Goal: Task Accomplishment & Management: Manage account settings

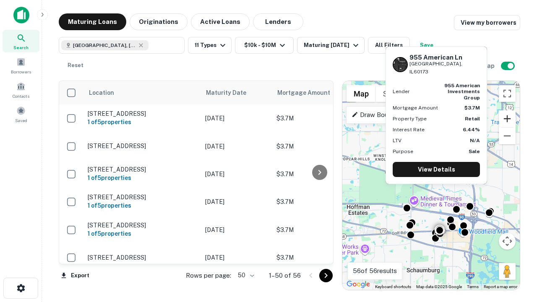
click at [507, 119] on button "Zoom in" at bounding box center [507, 118] width 17 height 17
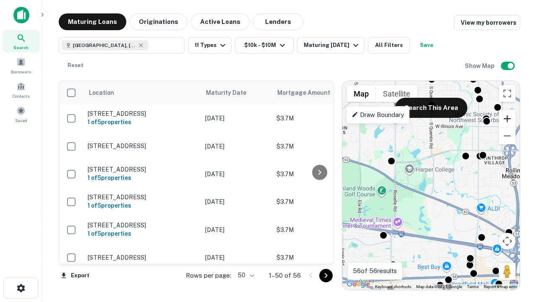
click at [507, 119] on button "Zoom in" at bounding box center [507, 118] width 17 height 17
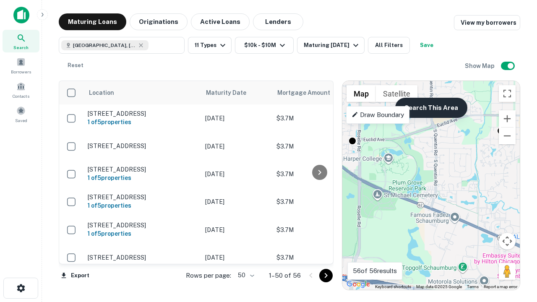
click at [431, 108] on button "Search This Area" at bounding box center [431, 108] width 72 height 20
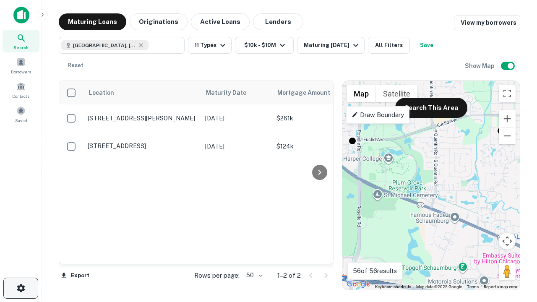
click at [21, 288] on icon "button" at bounding box center [21, 288] width 10 height 10
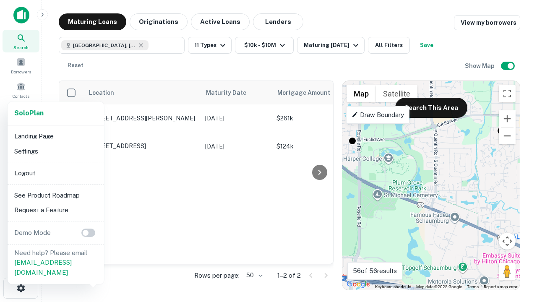
click at [55, 173] on li "Logout" at bounding box center [56, 173] width 90 height 15
